Goal: Task Accomplishment & Management: Complete application form

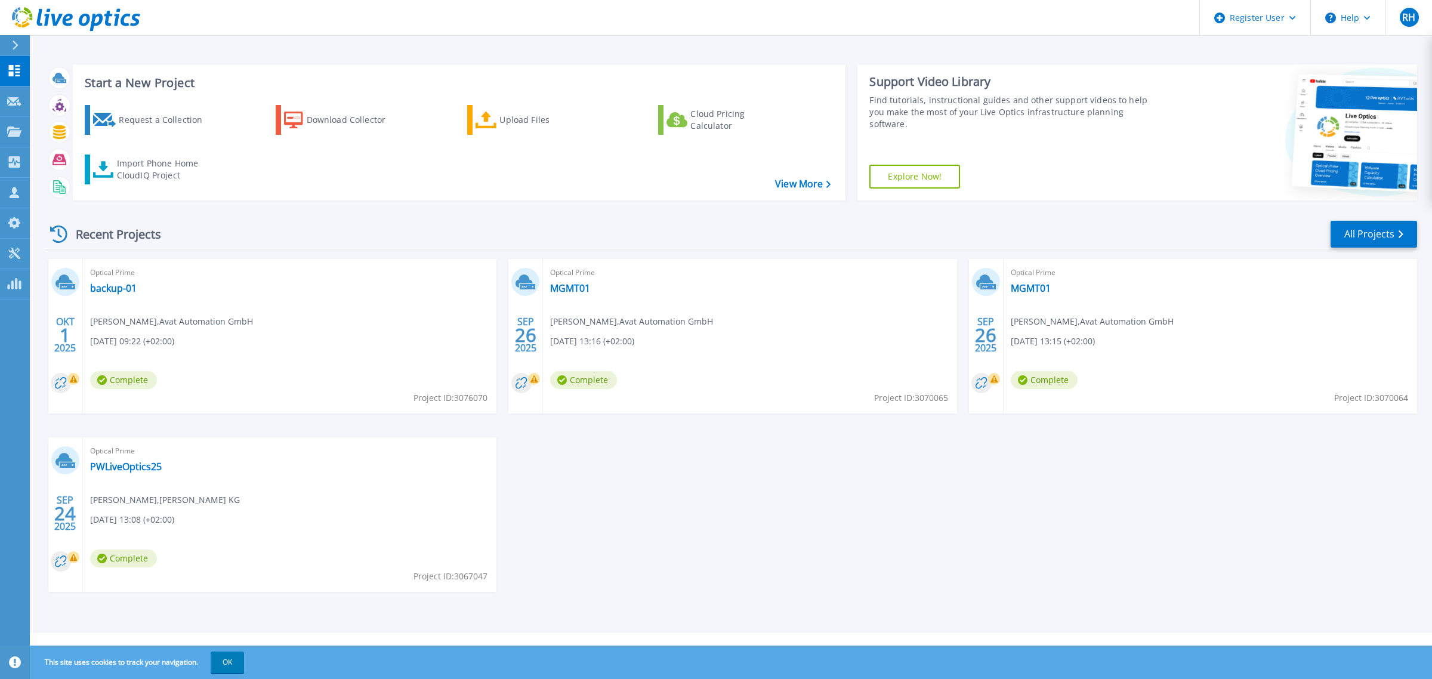
click at [926, 485] on div "OKT 1 2025 Optical Prime backup-01 Michael Haug , Avat Automation GmbH 10/01/20…" at bounding box center [726, 437] width 1381 height 357
click at [938, 508] on div "OKT 1 2025 Optical Prime backup-01 Michael Haug , Avat Automation GmbH 10/01/20…" at bounding box center [726, 437] width 1381 height 357
click at [905, 511] on div "OKT 1 2025 Optical Prime backup-01 Michael Haug , Avat Automation GmbH 10/01/20…" at bounding box center [726, 437] width 1381 height 357
click at [51, 102] on p "Request Capture" at bounding box center [64, 102] width 67 height 31
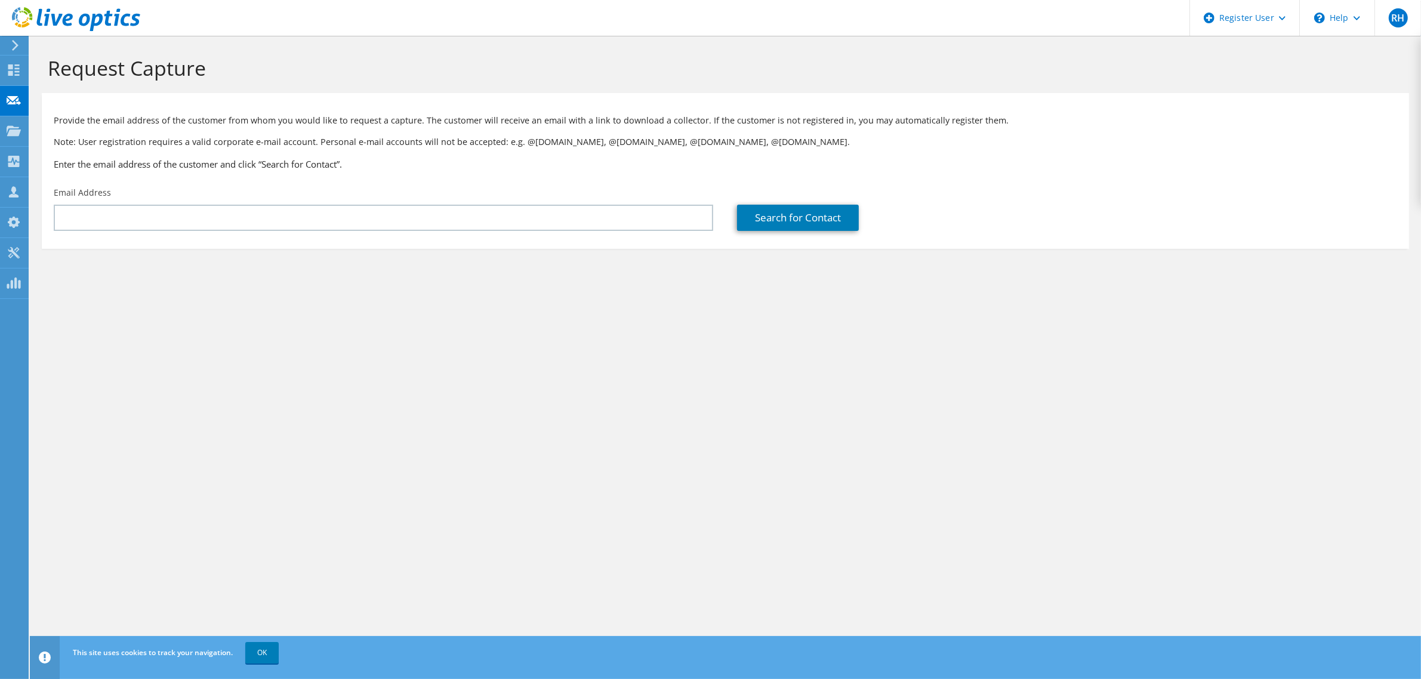
click at [564, 202] on div "Email Address" at bounding box center [383, 209] width 683 height 56
click at [400, 539] on div "Request Capture Provide the email address of the customer from whom you would l…" at bounding box center [725, 357] width 1391 height 643
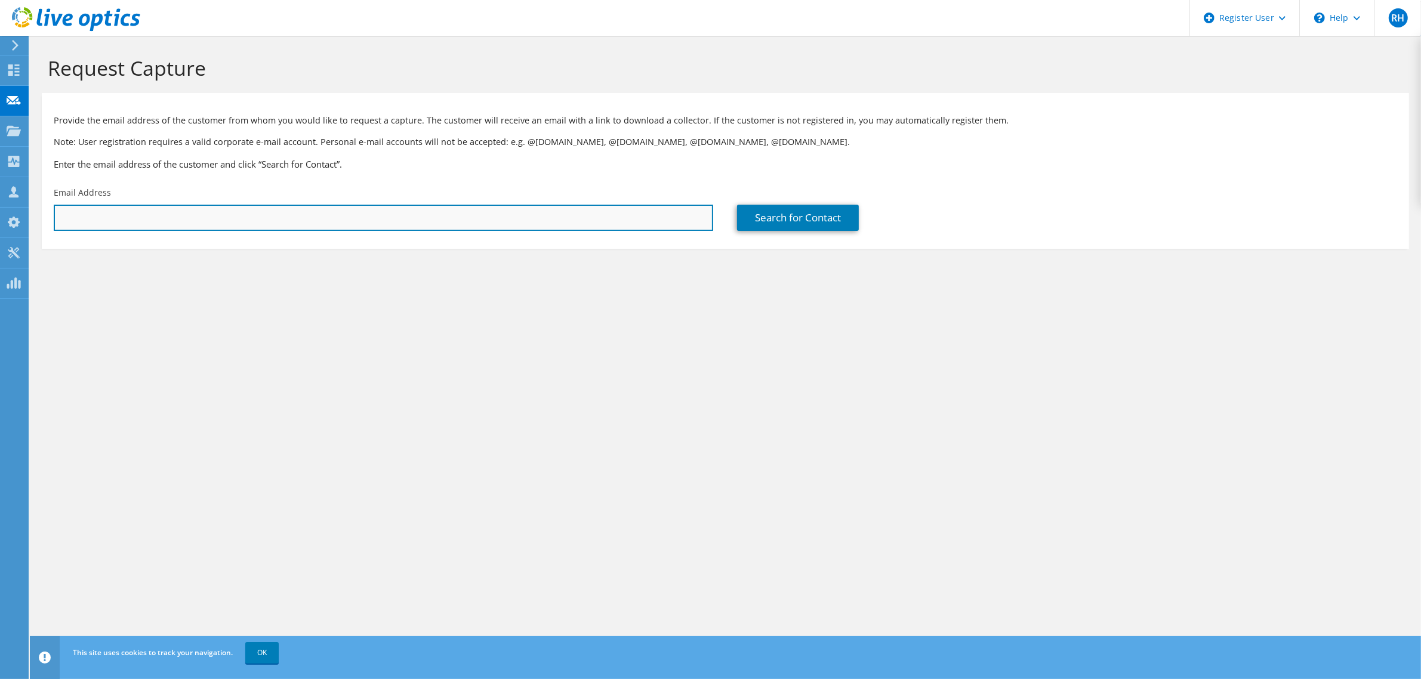
click at [350, 216] on input "text" at bounding box center [383, 218] width 659 height 26
paste input "stephan.bollin@mall.info"
type input "stephan.bollin@mall.info"
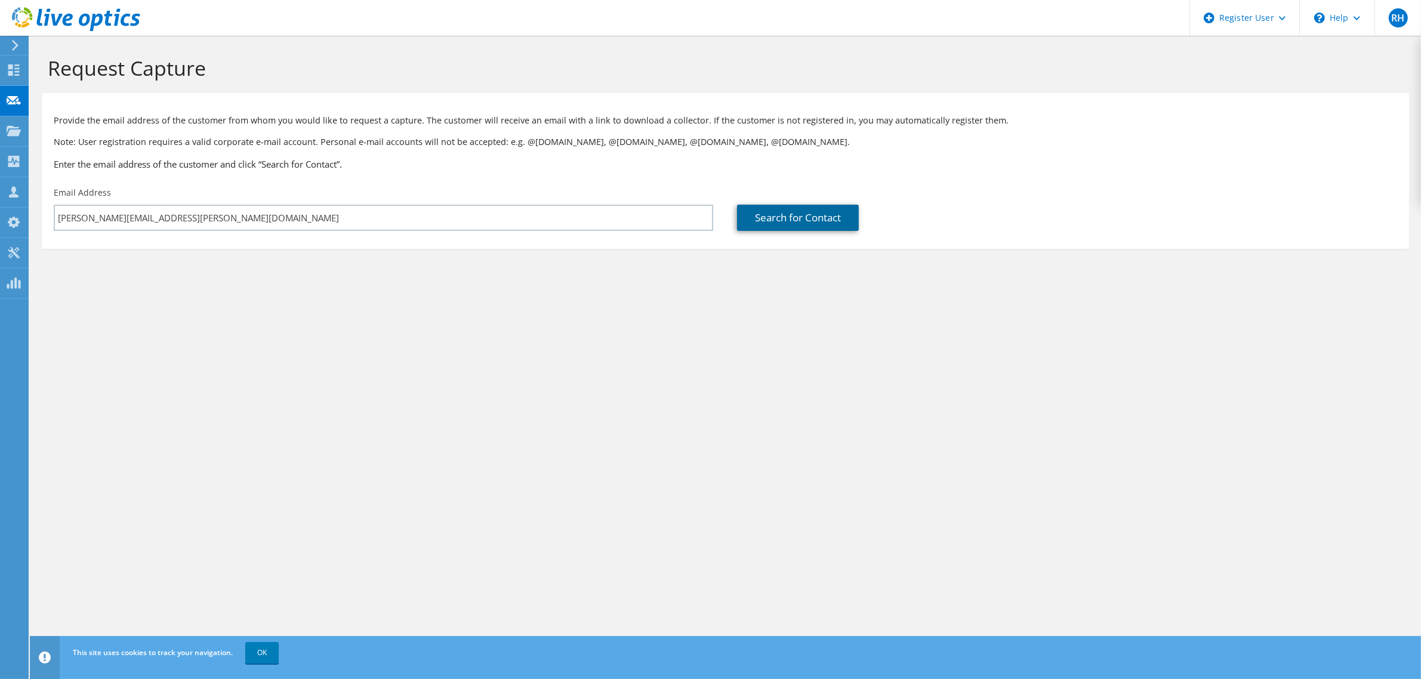
click at [794, 218] on link "Search for Contact" at bounding box center [798, 218] width 122 height 26
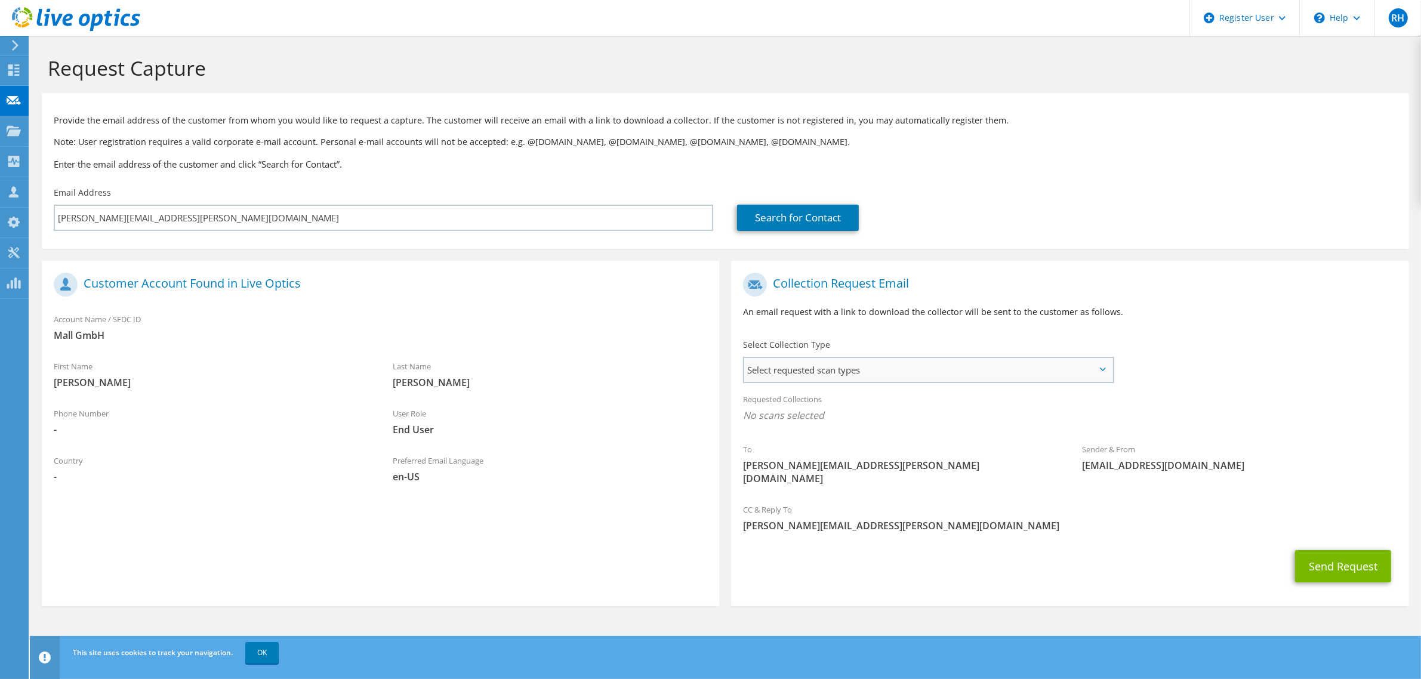
click at [941, 375] on span "Select requested scan types" at bounding box center [928, 370] width 368 height 24
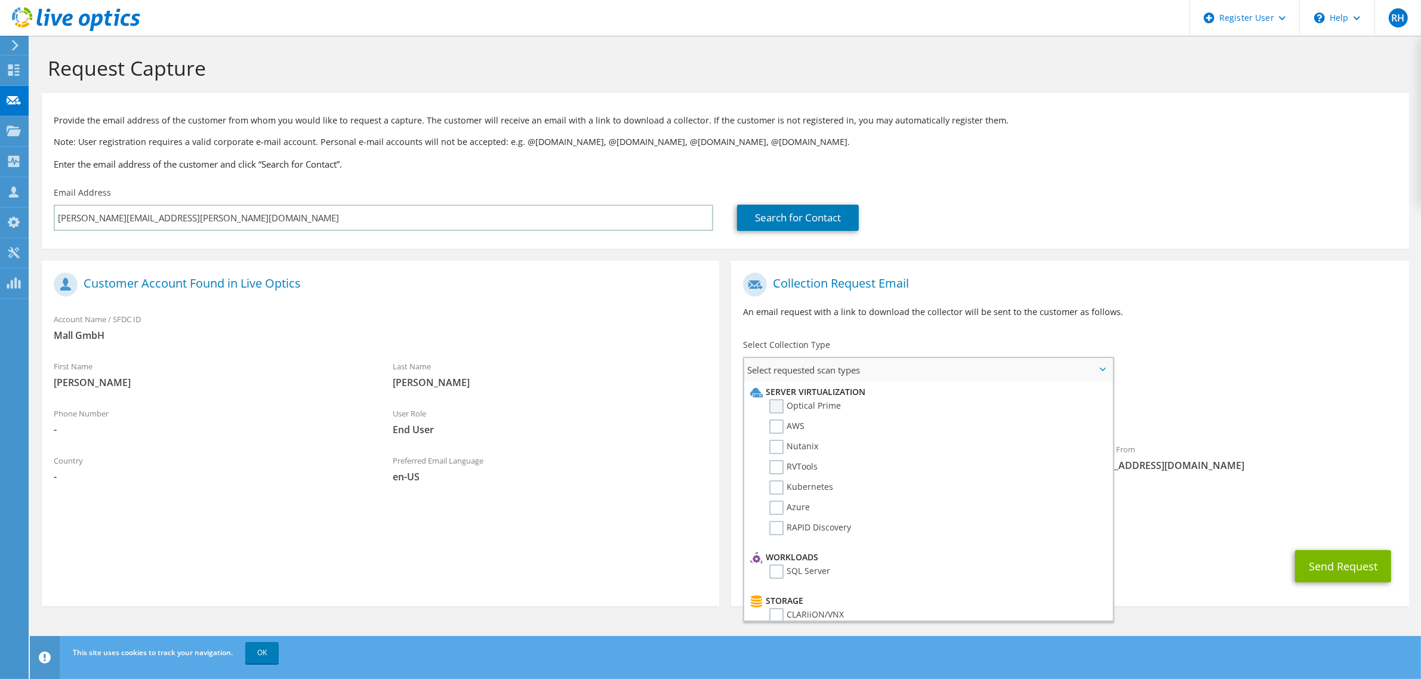
click at [789, 404] on label "Optical Prime" at bounding box center [805, 406] width 72 height 14
click at [0, 0] on input "Optical Prime" at bounding box center [0, 0] width 0 height 0
click at [1257, 397] on div "Requested Collections No scans selected Optical Prime" at bounding box center [1069, 411] width 677 height 48
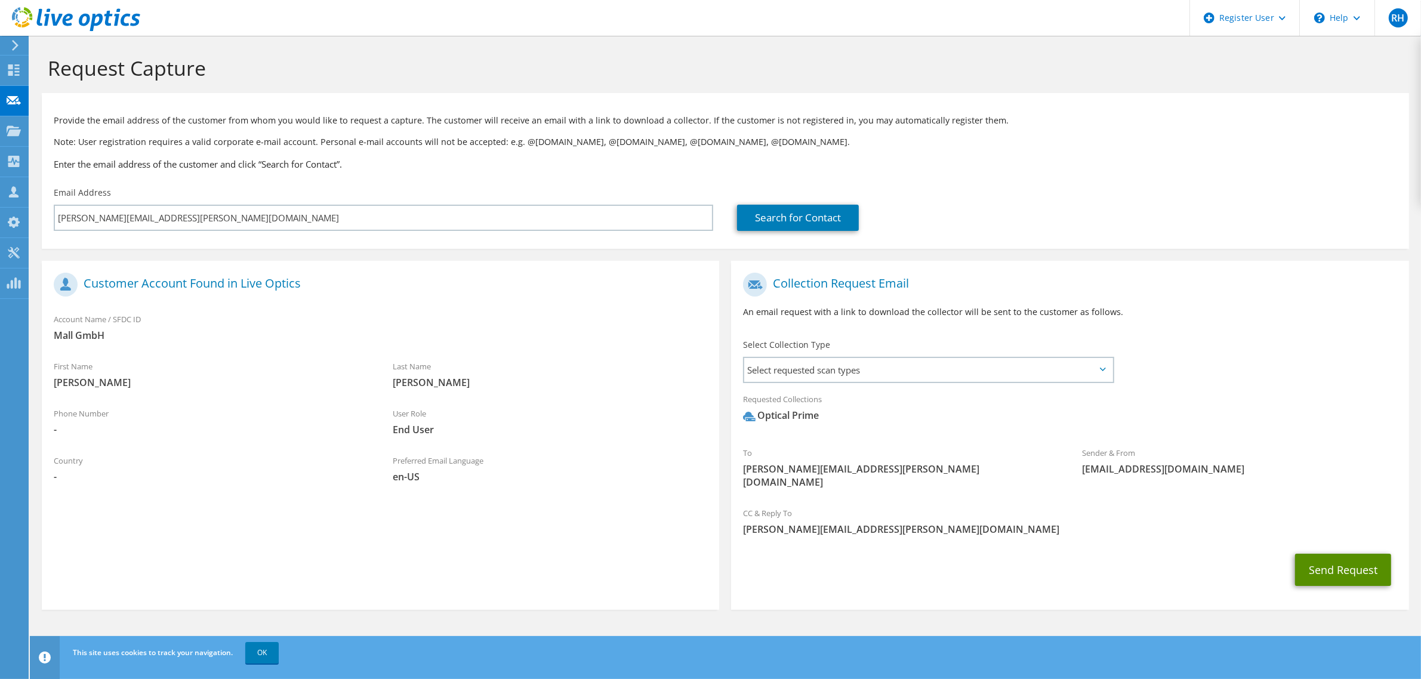
click at [1339, 558] on button "Send Request" at bounding box center [1343, 570] width 96 height 32
